Goal: Book appointment/travel/reservation

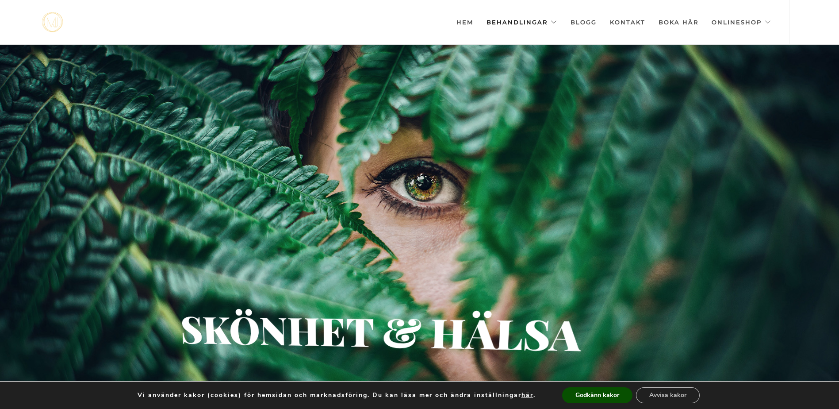
click at [542, 20] on link "Behandlingar" at bounding box center [522, 22] width 71 height 44
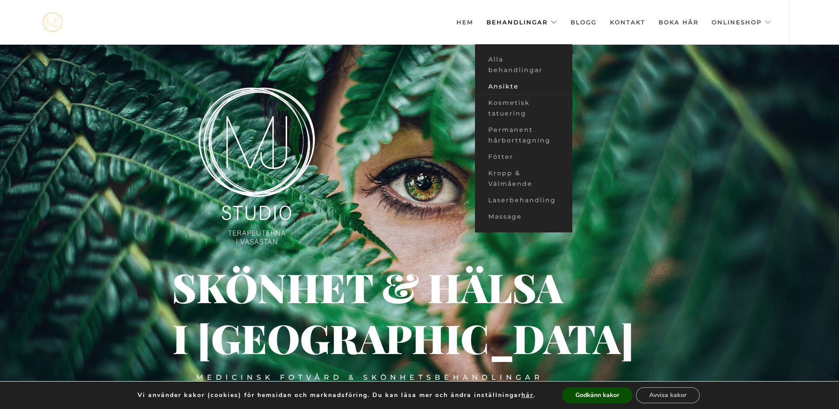
click at [509, 86] on link "Ansikte" at bounding box center [523, 86] width 97 height 16
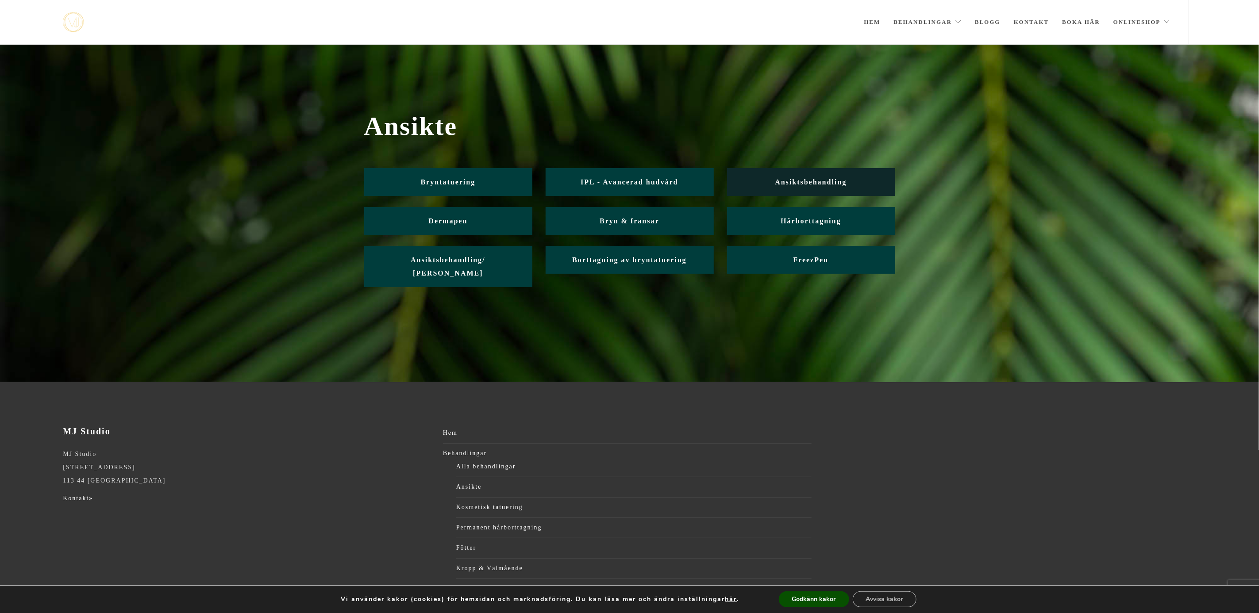
click at [839, 188] on link "Ansiktsbehandling" at bounding box center [811, 182] width 168 height 28
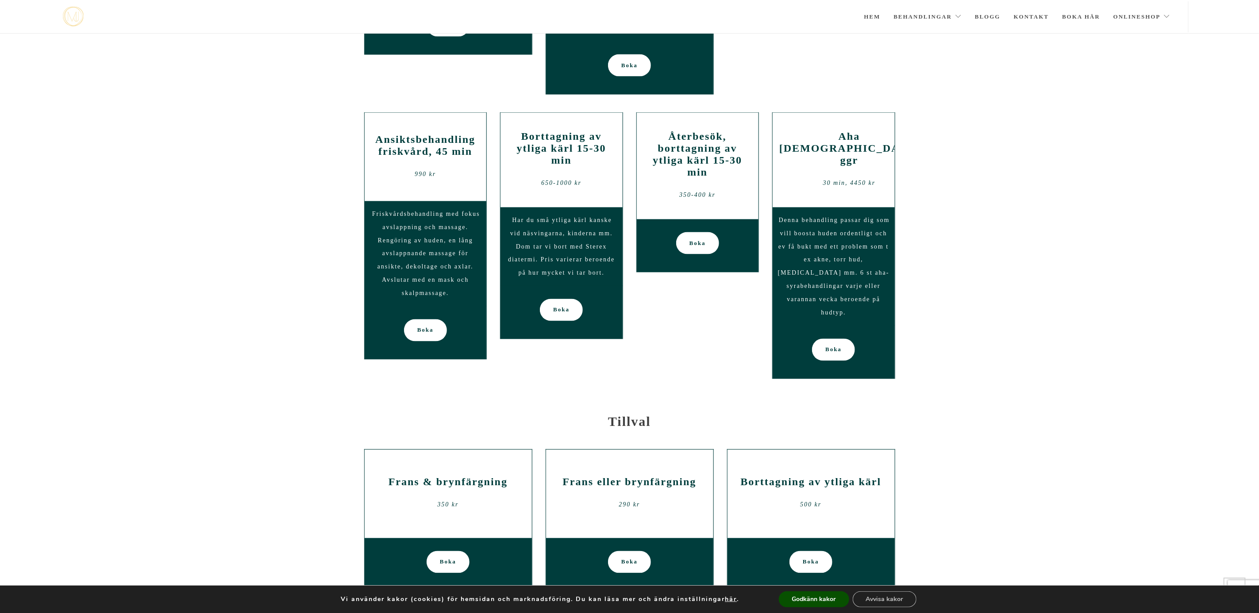
scroll to position [1005, 0]
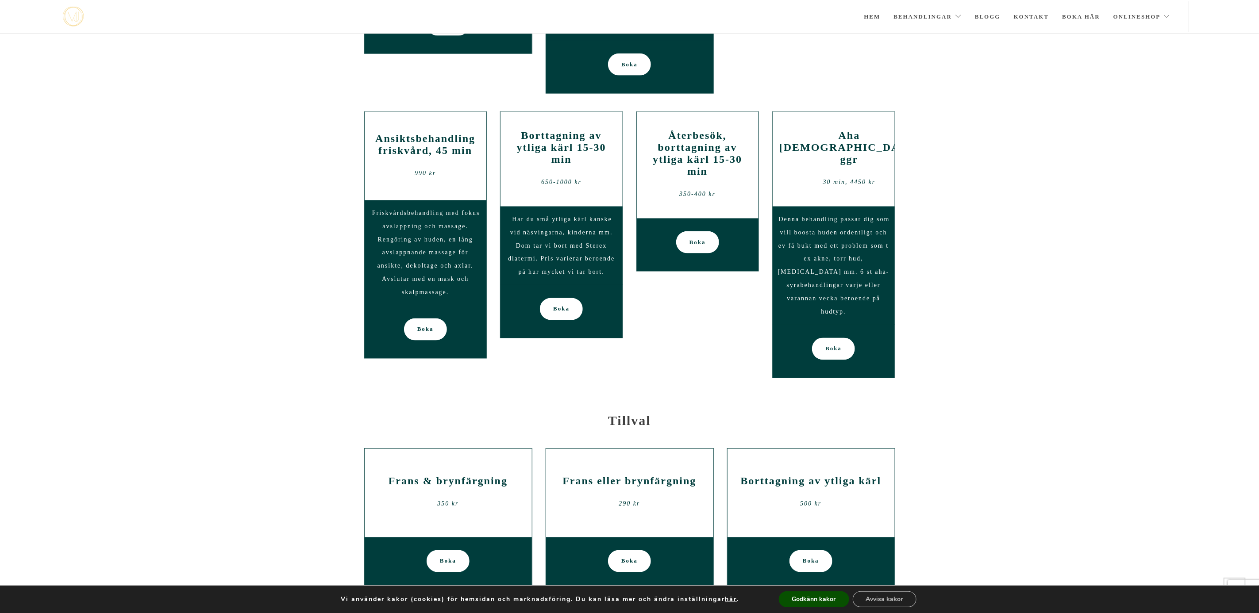
click at [727, 155] on h2 "Återbesök, borttagning av ytliga kärl 15-30 min" at bounding box center [697, 154] width 109 height 48
click at [695, 240] on span "Boka" at bounding box center [697, 242] width 16 height 22
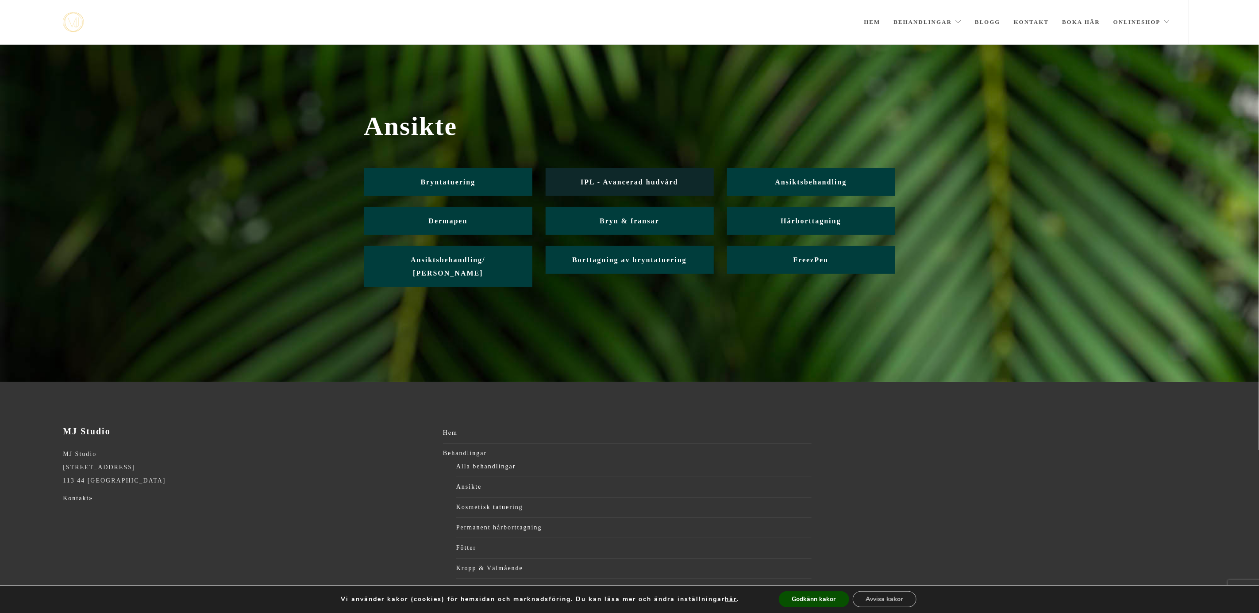
click at [628, 184] on span "IPL - Avancerad hudvård" at bounding box center [628, 182] width 97 height 8
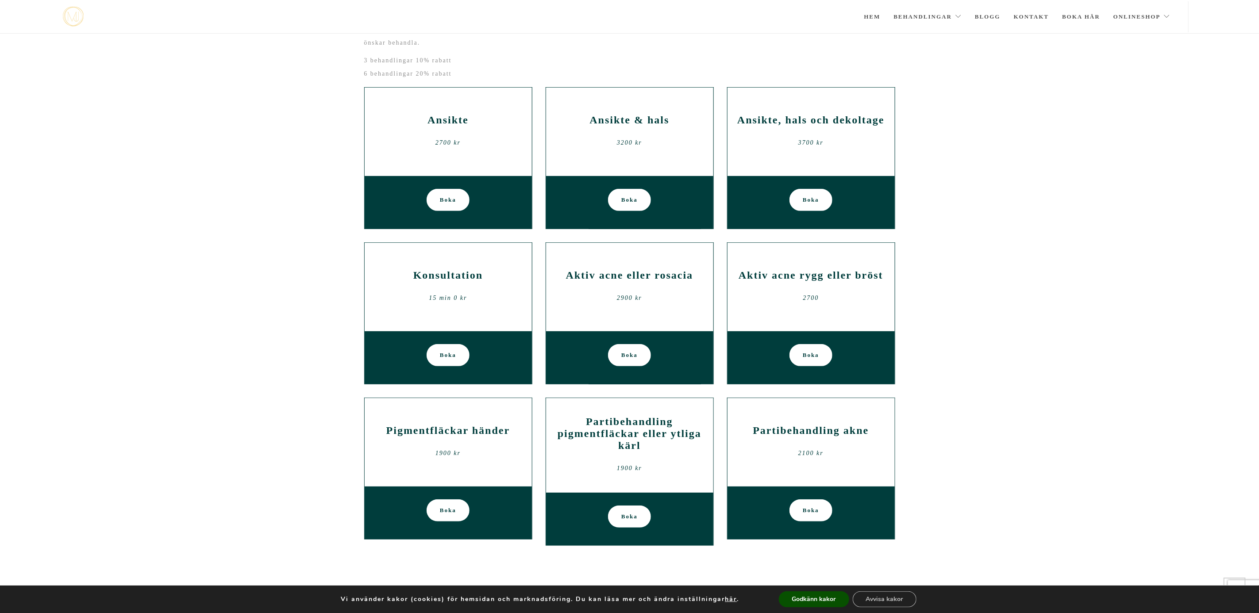
scroll to position [160, 0]
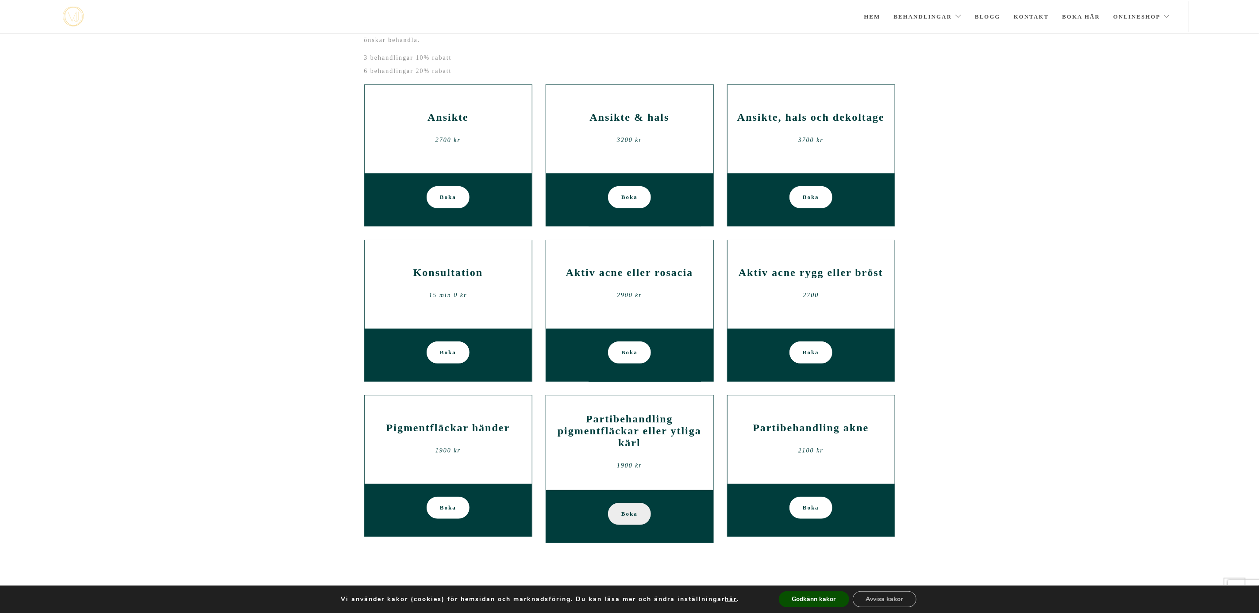
click at [626, 516] on span "Boka" at bounding box center [629, 514] width 16 height 22
